Goal: Navigation & Orientation: Find specific page/section

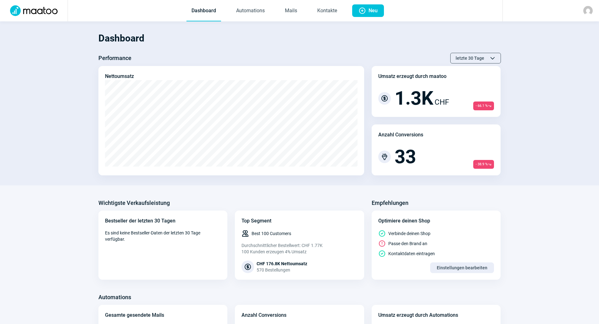
drag, startPoint x: 157, startPoint y: 1, endPoint x: 299, endPoint y: 53, distance: 151.5
click at [299, 53] on div "Performance letzte 30 Tage ChevronUp icon ChevronDown icon" at bounding box center [299, 58] width 403 height 11
click at [283, 13] on link "Mails" at bounding box center [291, 11] width 22 height 21
click at [284, 8] on link "Mails" at bounding box center [291, 11] width 22 height 21
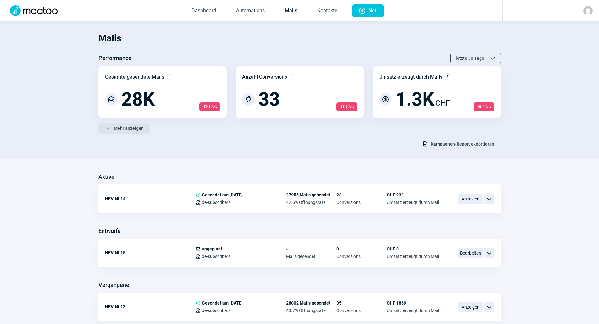
click at [133, 129] on span "Mehr anzeigen" at bounding box center [129, 128] width 30 height 10
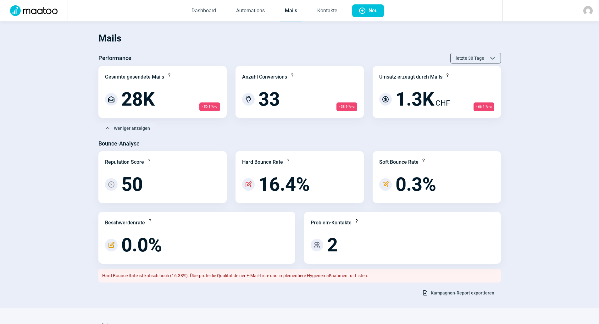
click at [327, 139] on div "Bounce-Analyse" at bounding box center [299, 144] width 403 height 10
click at [335, 8] on link "Kontakte" at bounding box center [327, 11] width 30 height 21
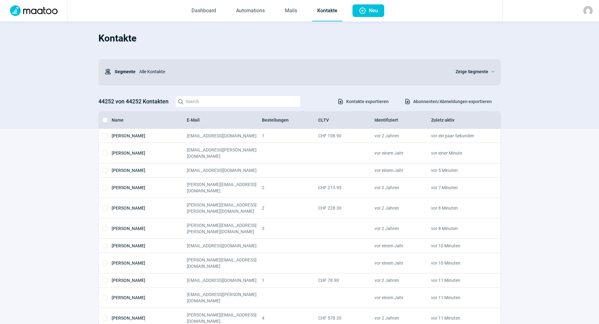
click at [332, 15] on link "Kontakte" at bounding box center [327, 11] width 30 height 21
click at [592, 10] on img at bounding box center [588, 10] width 9 height 9
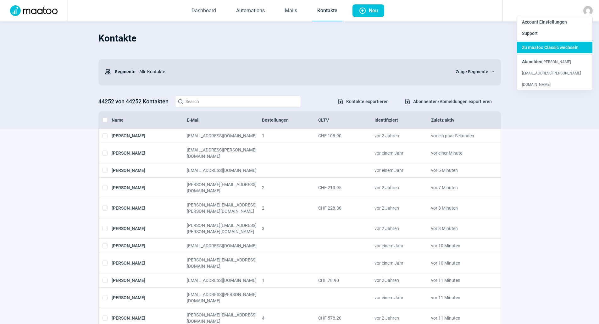
click at [565, 47] on span "Zu maatoo Classic wechseln" at bounding box center [550, 47] width 57 height 5
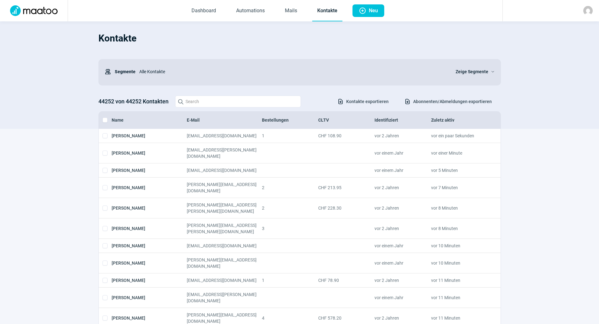
click at [229, 43] on h1 "Kontakte" at bounding box center [299, 38] width 403 height 21
